Goal: Task Accomplishment & Management: Use online tool/utility

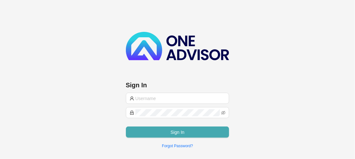
type input "[EMAIL_ADDRESS][DOMAIN_NAME]"
click at [180, 130] on span "Sign In" at bounding box center [178, 132] width 14 height 7
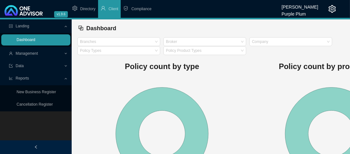
click at [22, 40] on link "Dashboard" at bounding box center [26, 40] width 19 height 4
click at [140, 8] on span "Compliance" at bounding box center [141, 9] width 20 height 4
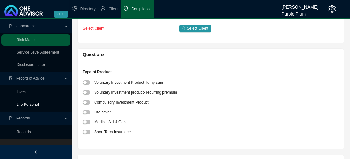
scroll to position [32, 0]
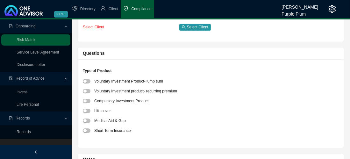
drag, startPoint x: 25, startPoint y: 117, endPoint x: 26, endPoint y: 114, distance: 3.3
click at [24, 117] on span "Records" at bounding box center [23, 118] width 14 height 4
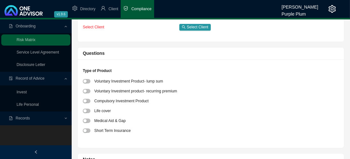
click at [21, 117] on span "Records" at bounding box center [23, 118] width 14 height 4
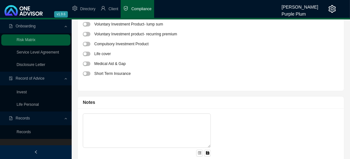
scroll to position [95, 0]
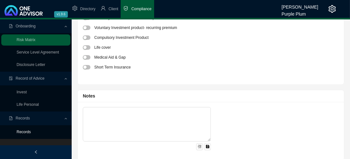
click at [27, 134] on link "Records" at bounding box center [24, 132] width 14 height 4
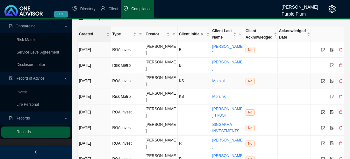
scroll to position [17, 0]
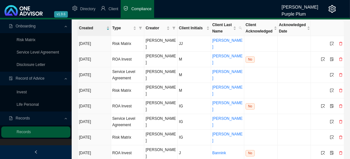
scroll to position [17, 0]
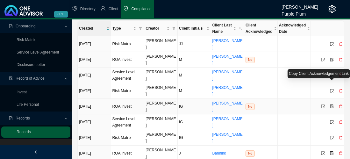
click at [331, 105] on icon "file-protect" at bounding box center [332, 107] width 4 height 4
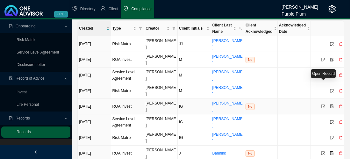
click at [322, 105] on icon "select" at bounding box center [323, 107] width 4 height 4
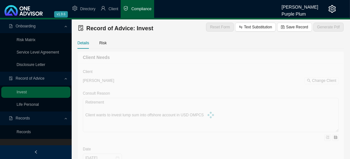
type textarea "Client wants to invest offshore money into NPW existing."
type textarea "Investment into existing NPW."
type input "1500000"
type input "15000"
type input "[DATE]"
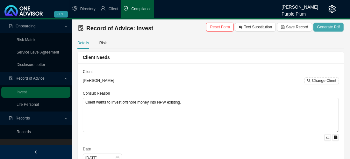
click at [331, 28] on span "Generate Pdf" at bounding box center [329, 27] width 23 height 6
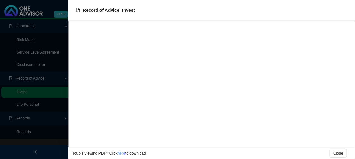
click at [122, 154] on link "here" at bounding box center [122, 153] width 8 height 4
click at [340, 152] on span "Close" at bounding box center [339, 153] width 10 height 6
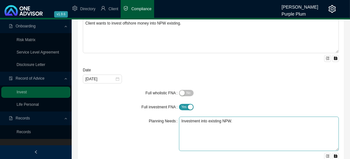
scroll to position [95, 0]
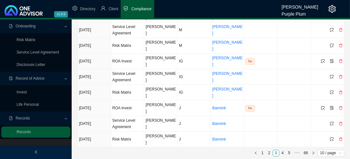
scroll to position [17, 0]
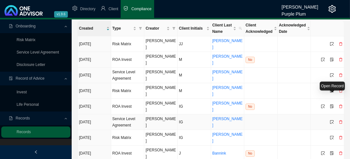
click at [333, 120] on icon "select" at bounding box center [333, 122] width 4 height 4
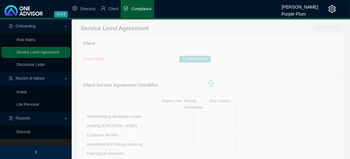
checkbox input "true"
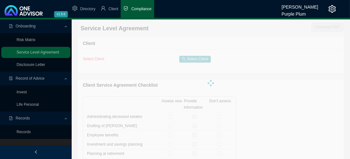
checkbox input "true"
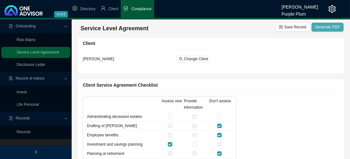
click at [331, 26] on span "Generate PDF" at bounding box center [328, 27] width 25 height 6
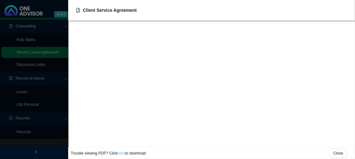
drag, startPoint x: 119, startPoint y: 154, endPoint x: 129, endPoint y: 149, distance: 11.4
click at [119, 153] on link "here" at bounding box center [122, 153] width 8 height 4
click at [338, 154] on span "Close" at bounding box center [339, 153] width 10 height 6
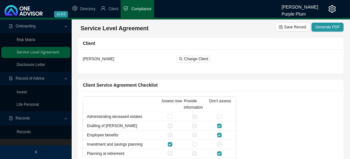
scroll to position [17, 0]
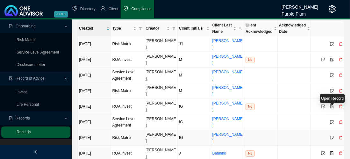
click at [332, 136] on icon "select" at bounding box center [332, 138] width 4 height 4
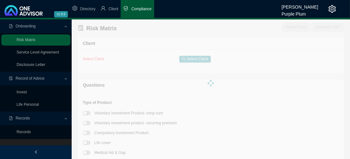
type textarea "adding to NPW existing investment."
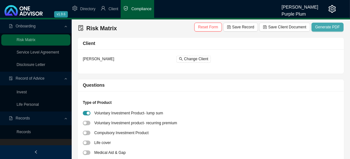
click at [320, 25] on span "Generate PDF" at bounding box center [328, 27] width 25 height 6
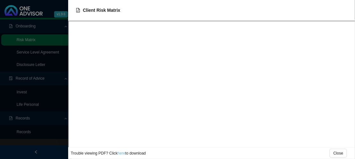
click at [119, 154] on link "here" at bounding box center [122, 153] width 8 height 4
